Goal: Task Accomplishment & Management: Manage account settings

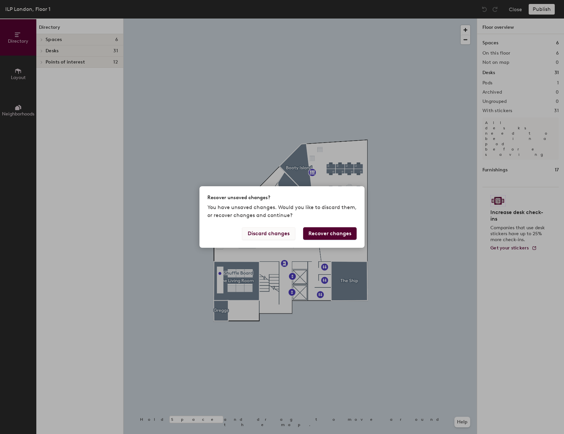
click at [289, 233] on button "Discard changes" at bounding box center [268, 233] width 53 height 13
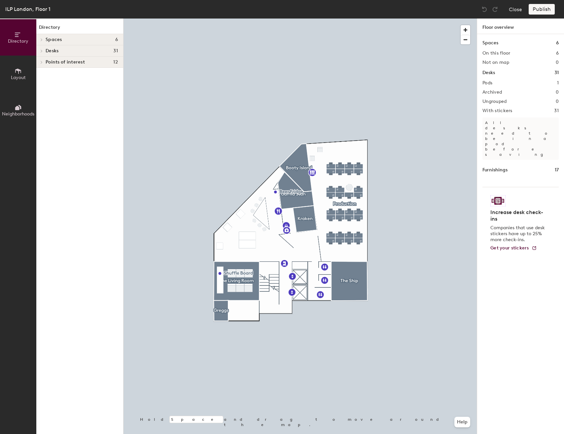
click at [349, 19] on div at bounding box center [301, 19] width 354 height 0
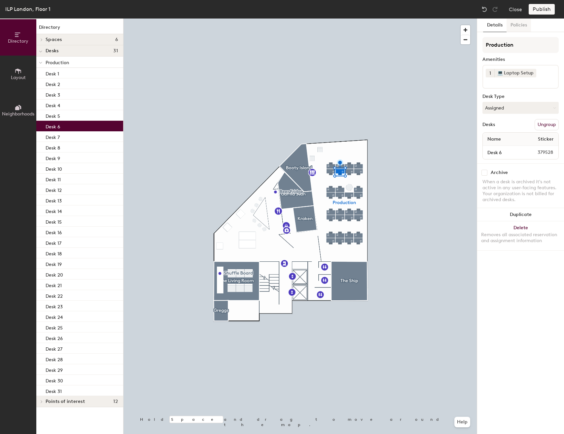
click at [512, 25] on button "Policies" at bounding box center [519, 26] width 24 height 14
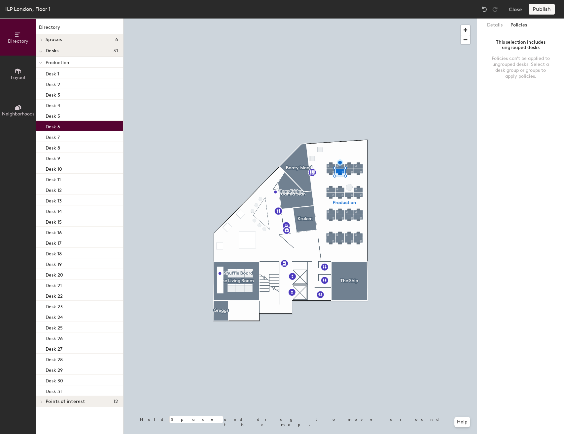
click at [79, 123] on div "Desk 6" at bounding box center [79, 126] width 87 height 11
click at [78, 124] on div "Desk 6" at bounding box center [79, 126] width 87 height 11
click at [59, 116] on p "Desk 5" at bounding box center [53, 115] width 15 height 8
click at [58, 125] on p "Desk 6" at bounding box center [53, 126] width 15 height 8
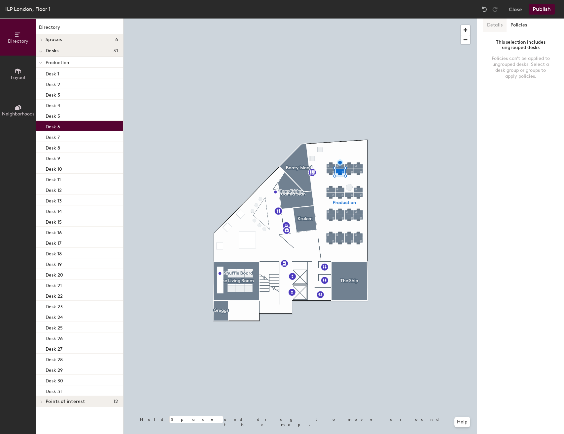
click at [496, 28] on button "Details" at bounding box center [494, 26] width 23 height 14
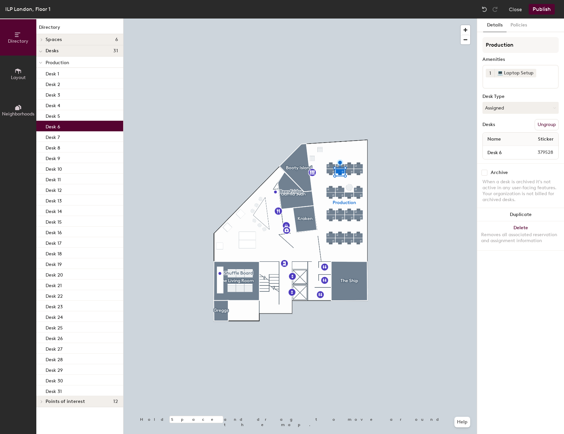
click at [520, 101] on div "Production Amenities 1 💻 Laptop Setup Desk Type Assigned Desks Ungroup Name Sti…" at bounding box center [521, 100] width 76 height 126
click at [520, 106] on button "Assigned" at bounding box center [521, 108] width 76 height 12
click at [505, 149] on div "Hoteled" at bounding box center [516, 148] width 66 height 10
click at [539, 11] on button "Publish" at bounding box center [542, 9] width 26 height 11
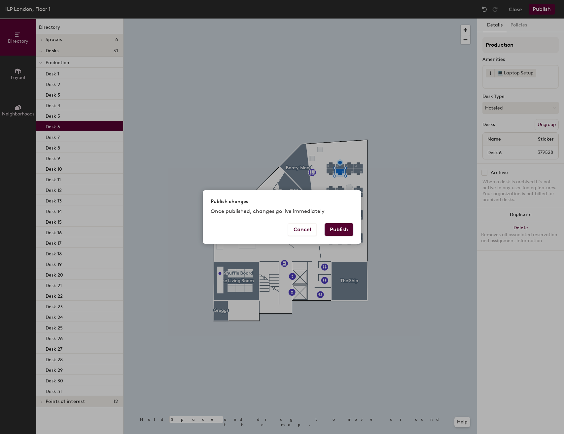
click at [334, 232] on button "Publish" at bounding box center [339, 229] width 29 height 13
